Goal: Find specific page/section: Find specific page/section

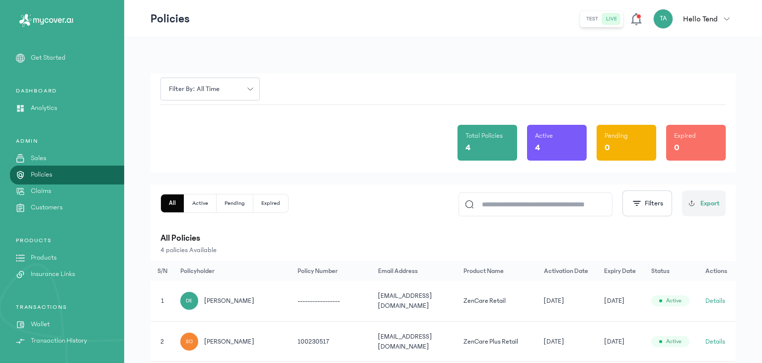
scroll to position [110, 0]
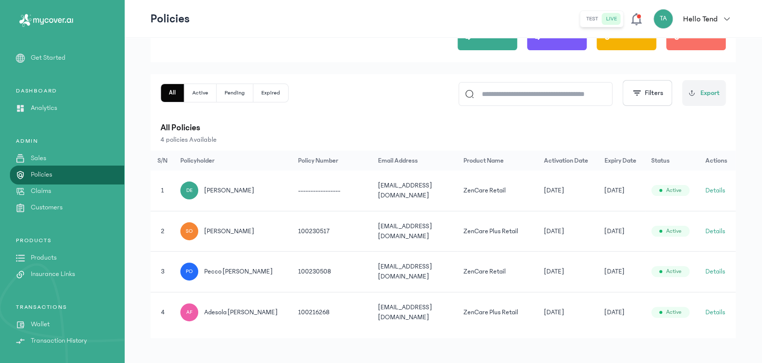
click at [58, 257] on link "Products" at bounding box center [62, 257] width 124 height 10
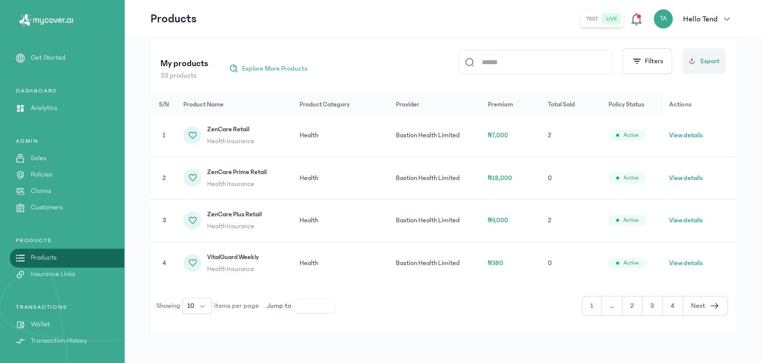
scroll to position [119, 0]
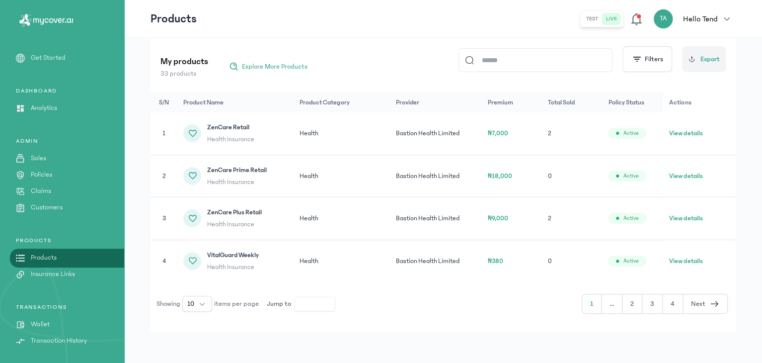
click at [642, 306] on button "2" at bounding box center [652, 303] width 20 height 19
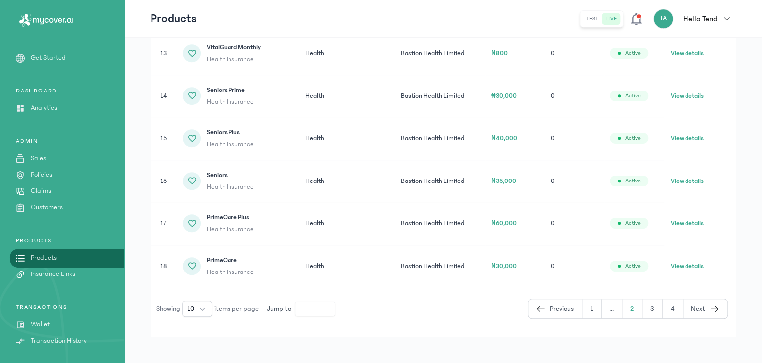
scroll to position [289, 0]
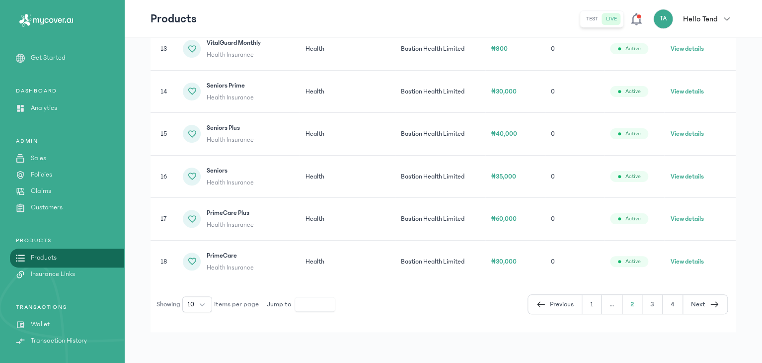
click at [663, 304] on button "3" at bounding box center [673, 304] width 20 height 19
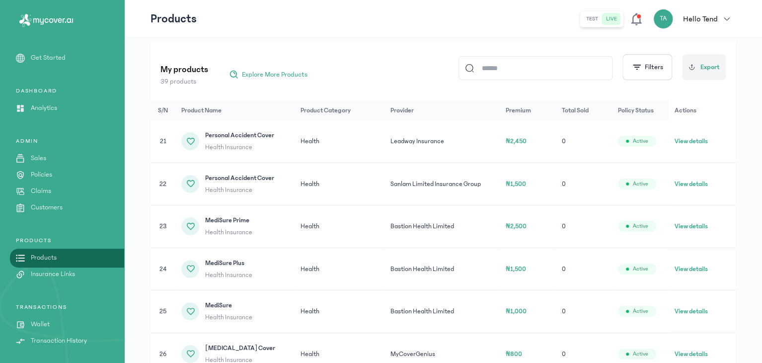
scroll to position [373, 0]
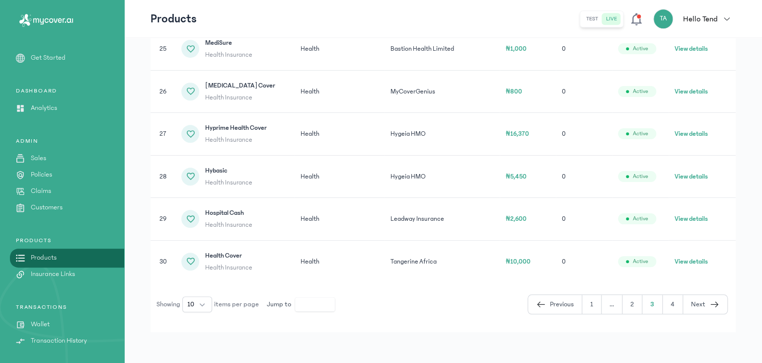
click at [683, 303] on button "4" at bounding box center [705, 304] width 44 height 19
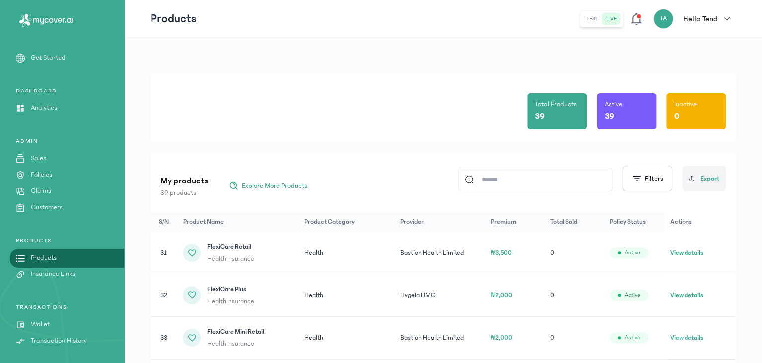
click at [519, 177] on input at bounding box center [540, 179] width 132 height 23
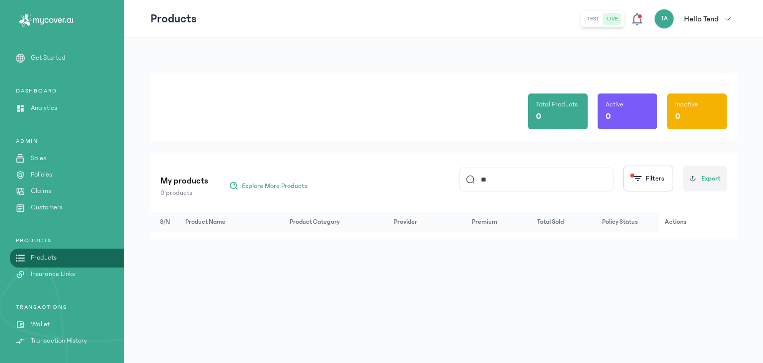
type input "*"
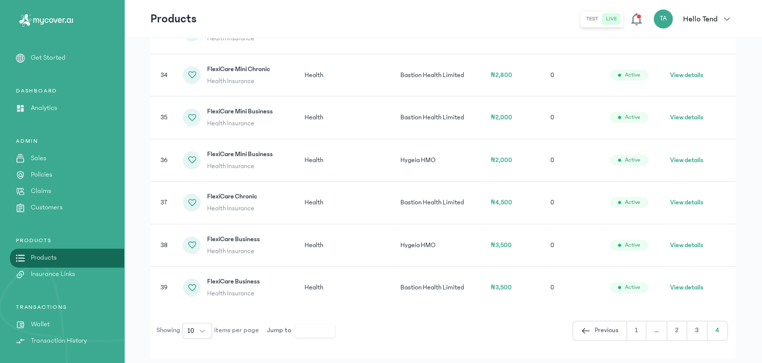
scroll to position [307, 0]
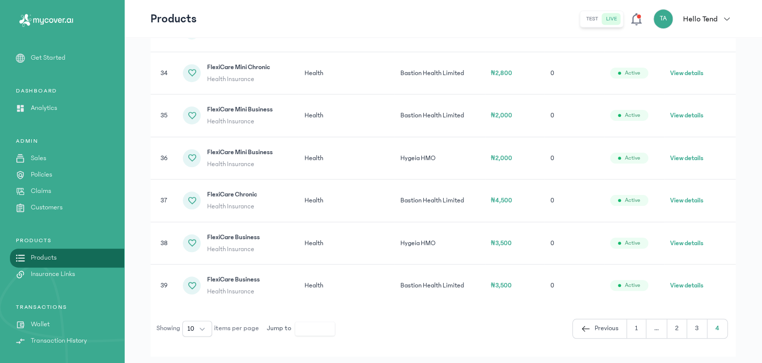
click at [615, 324] on span "Previous" at bounding box center [606, 328] width 24 height 10
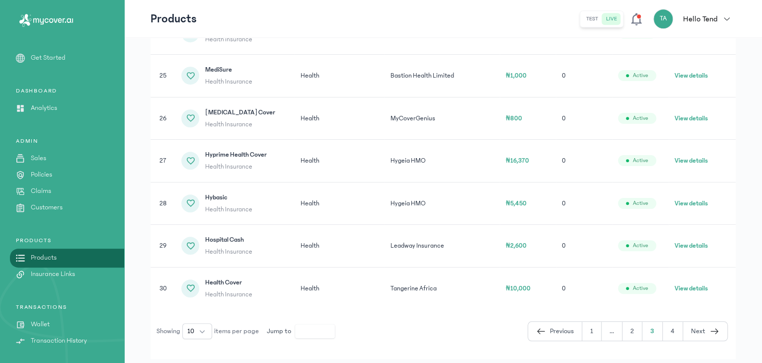
scroll to position [373, 0]
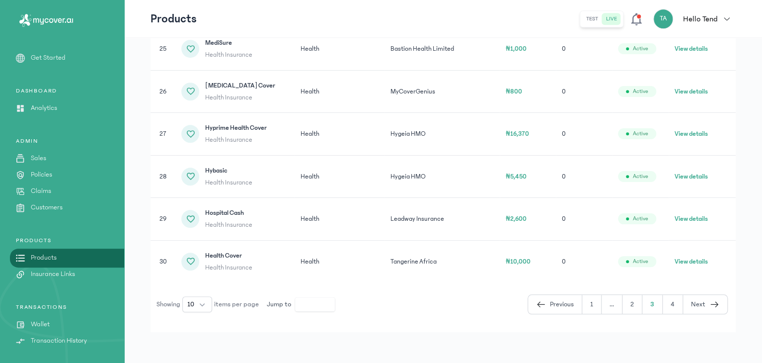
click at [555, 299] on span "Previous" at bounding box center [562, 304] width 24 height 10
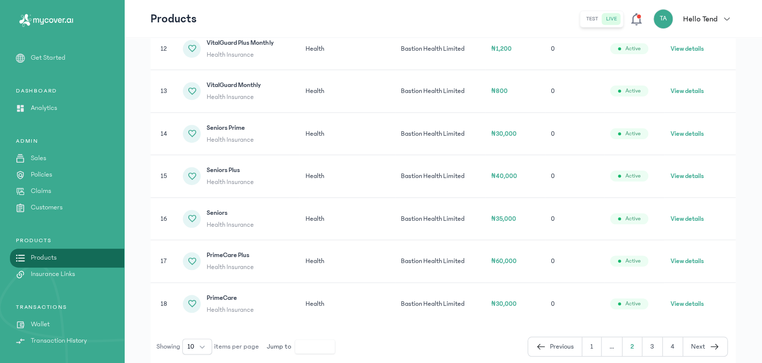
scroll to position [289, 0]
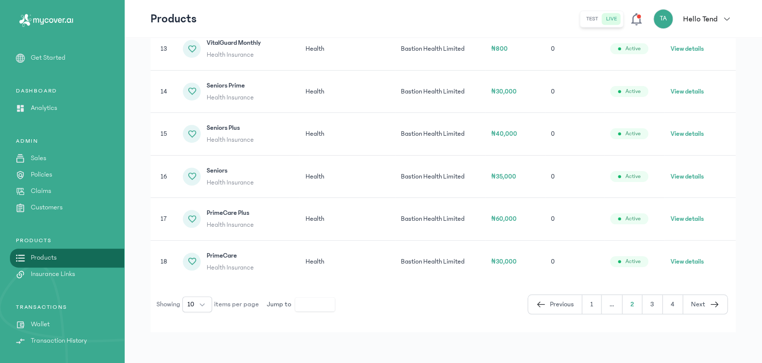
click at [544, 307] on icon "button" at bounding box center [541, 304] width 10 height 12
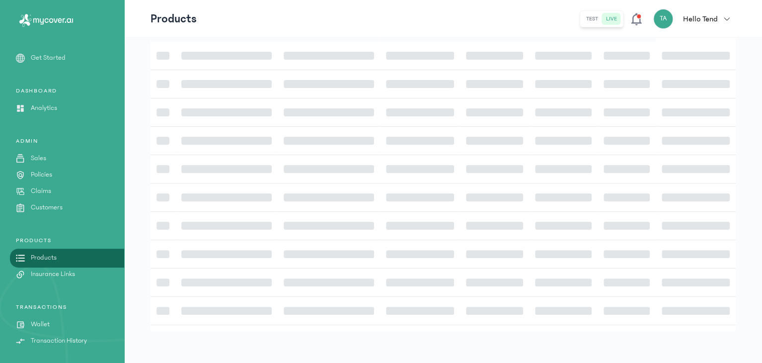
scroll to position [189, 0]
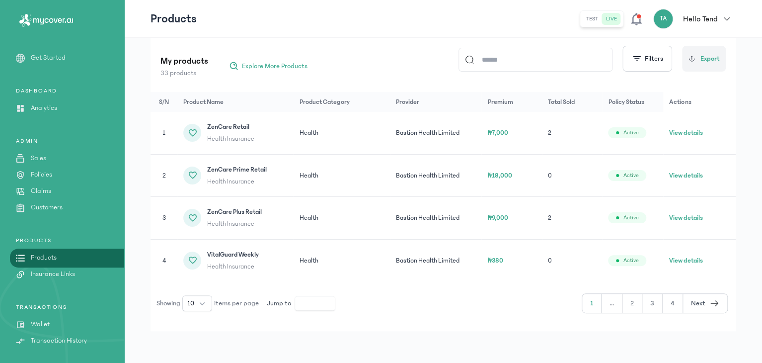
scroll to position [119, 0]
click at [638, 18] on icon at bounding box center [636, 19] width 14 height 14
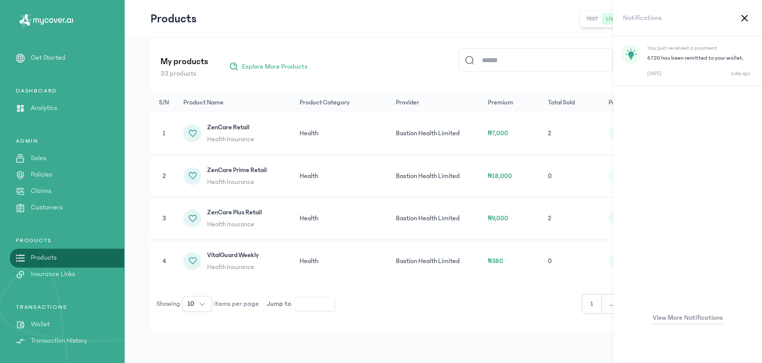
click at [653, 61] on p "6720 has been remitted to your wallet." at bounding box center [698, 58] width 103 height 8
click at [45, 326] on p "Wallet" at bounding box center [40, 324] width 19 height 10
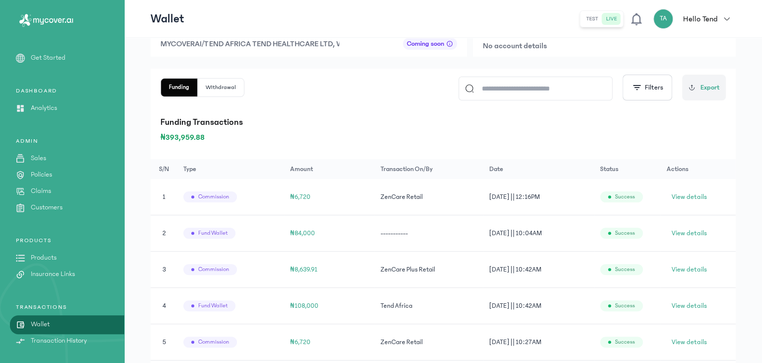
scroll to position [117, 0]
